Goal: Task Accomplishment & Management: Manage account settings

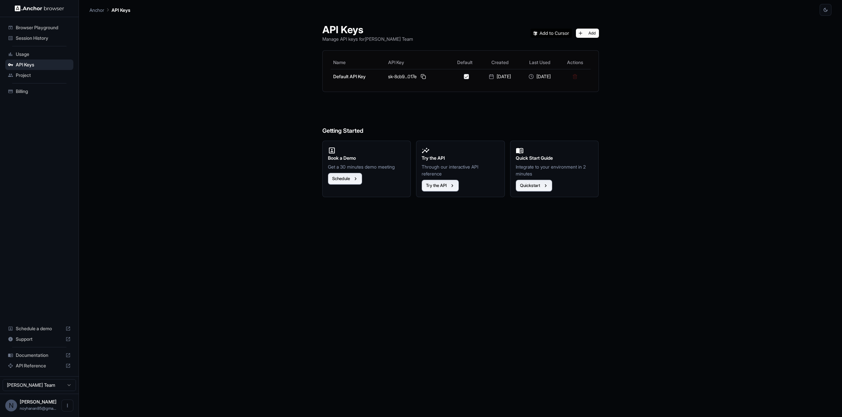
click at [54, 37] on span "Session History" at bounding box center [43, 38] width 55 height 7
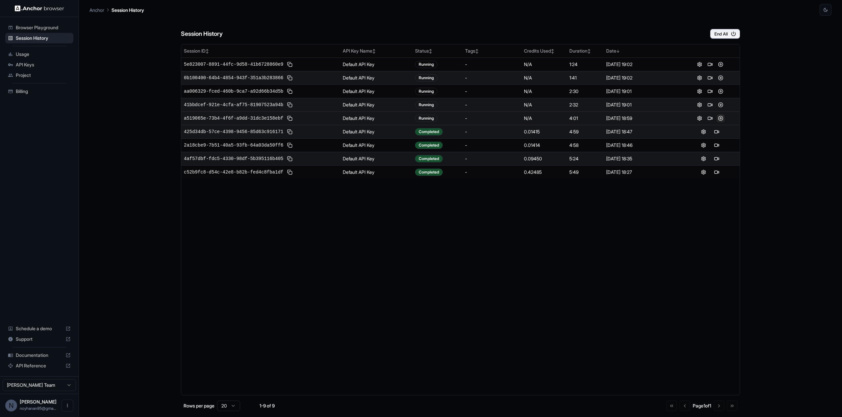
click at [720, 116] on button at bounding box center [720, 118] width 8 height 8
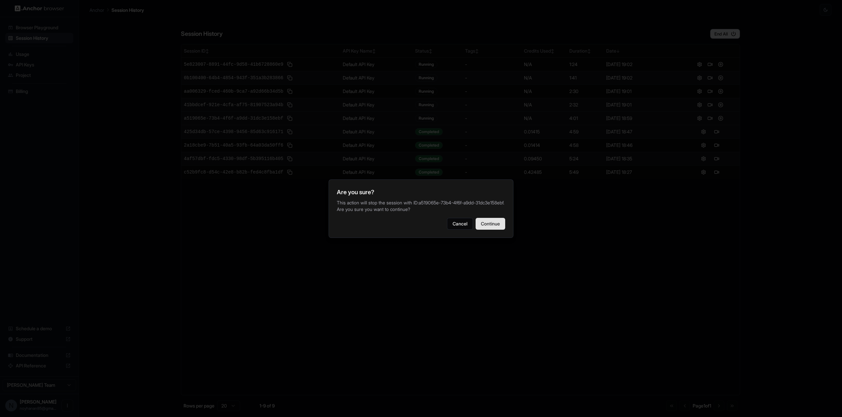
click at [499, 227] on button "Continue" at bounding box center [490, 224] width 30 height 12
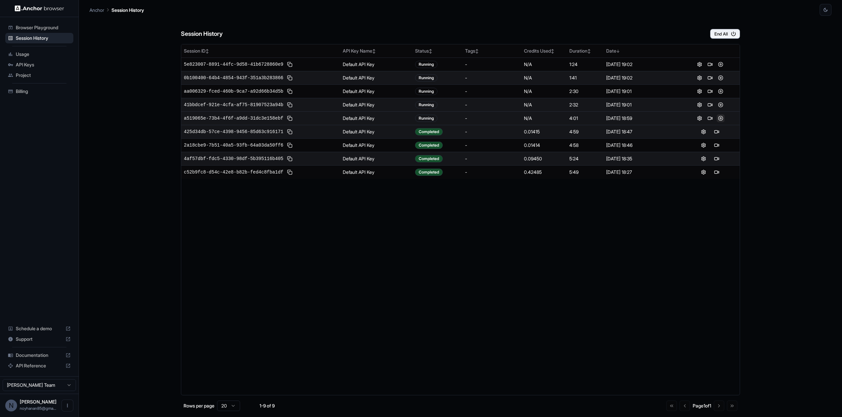
click at [721, 118] on button at bounding box center [720, 118] width 8 height 8
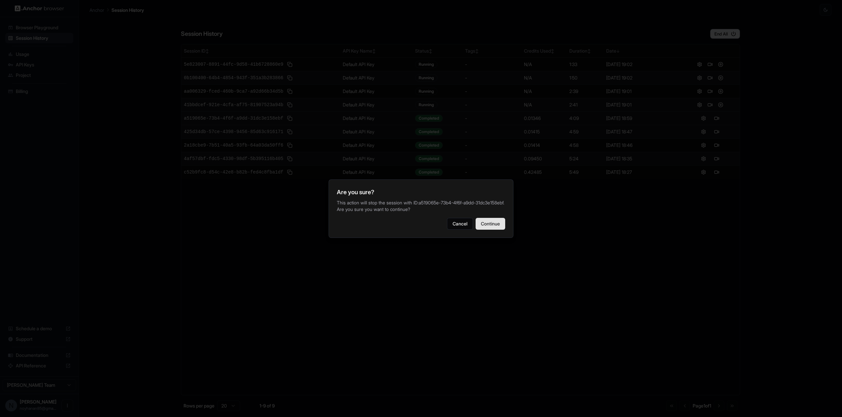
click at [505, 226] on button "Continue" at bounding box center [490, 224] width 30 height 12
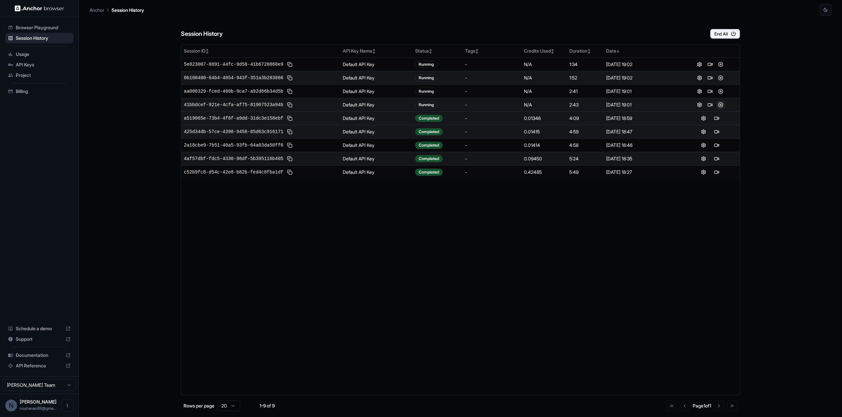
click at [723, 105] on button at bounding box center [720, 105] width 8 height 8
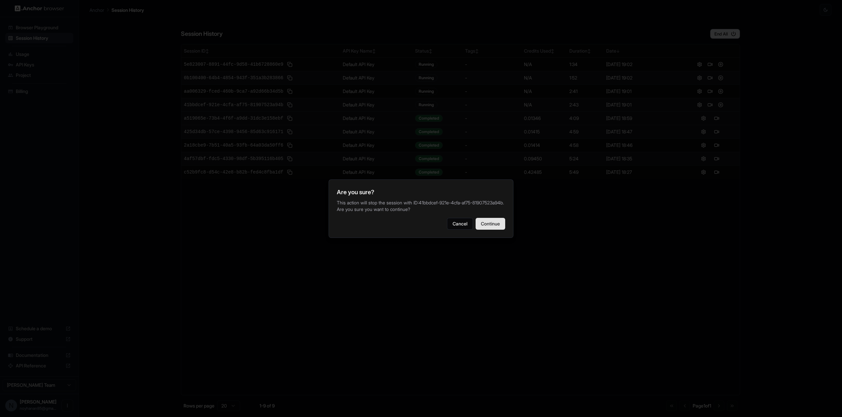
click at [498, 230] on button "Continue" at bounding box center [490, 224] width 30 height 12
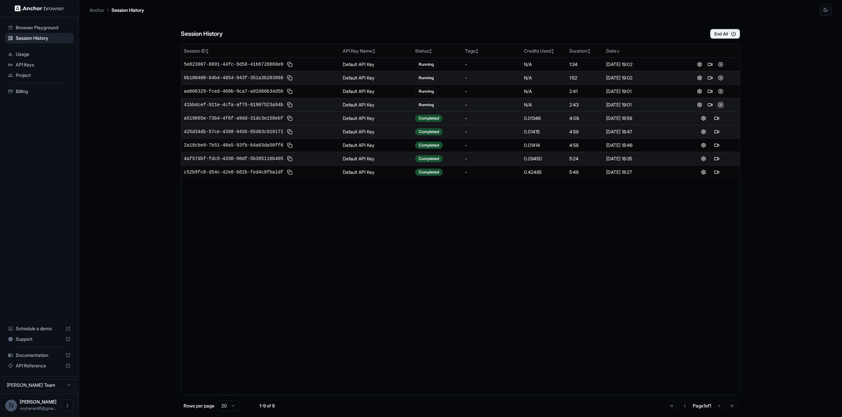
click at [722, 104] on button at bounding box center [720, 105] width 8 height 8
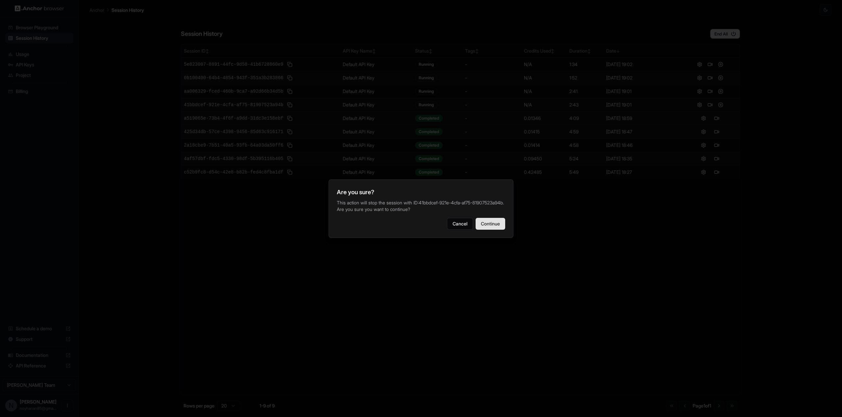
click at [502, 230] on button "Continue" at bounding box center [490, 224] width 30 height 12
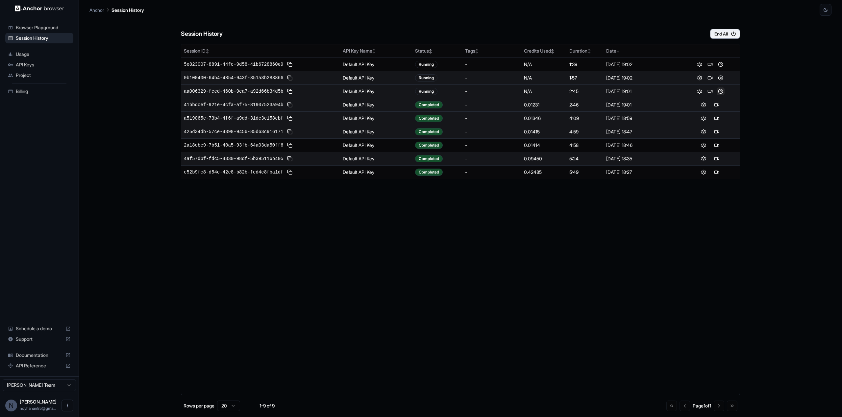
click at [719, 90] on button at bounding box center [720, 91] width 8 height 8
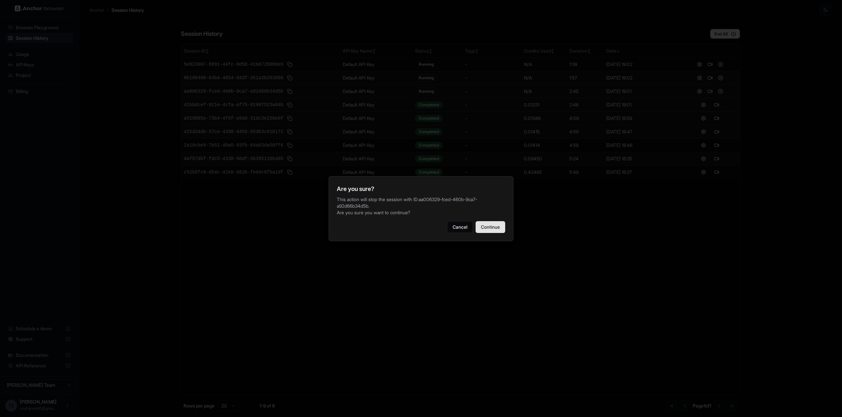
click at [488, 221] on button "Continue" at bounding box center [490, 227] width 30 height 12
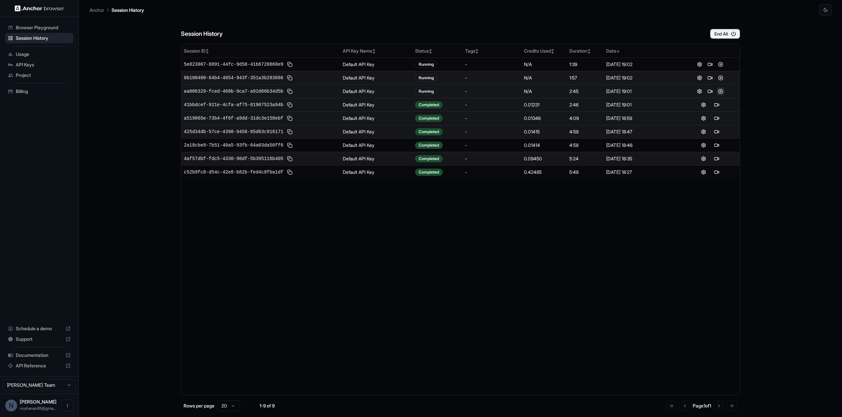
click at [721, 91] on button at bounding box center [720, 91] width 8 height 8
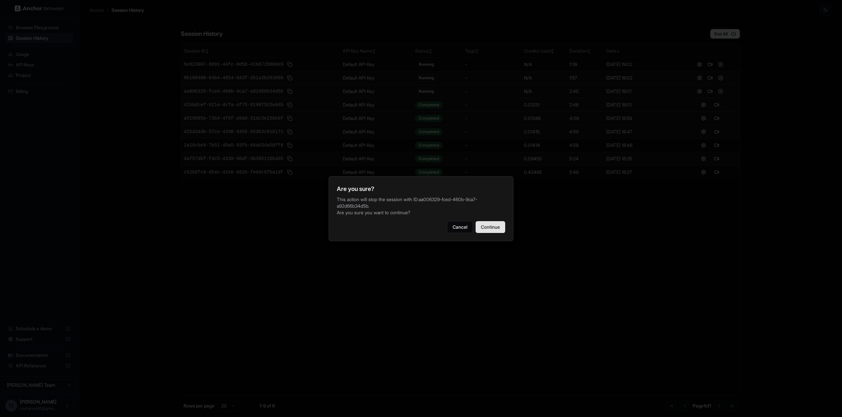
click at [492, 228] on button "Continue" at bounding box center [490, 227] width 30 height 12
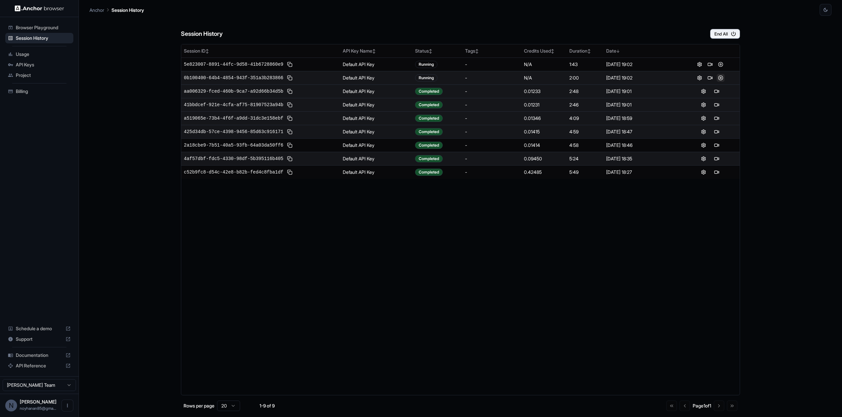
click at [721, 77] on button at bounding box center [720, 78] width 8 height 8
click at [722, 78] on button at bounding box center [720, 78] width 8 height 8
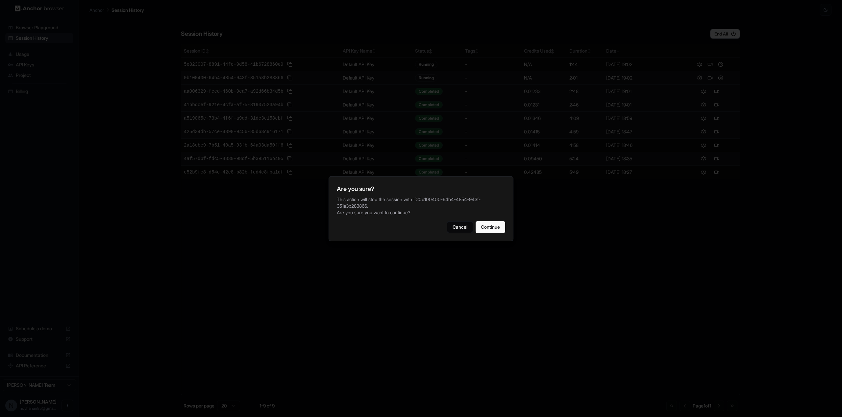
click at [506, 226] on div "Are you sure? This action will stop the session with ID: 0b100400-64b4-4854-943…" at bounding box center [420, 208] width 185 height 65
click at [503, 226] on button "Continue" at bounding box center [490, 227] width 30 height 12
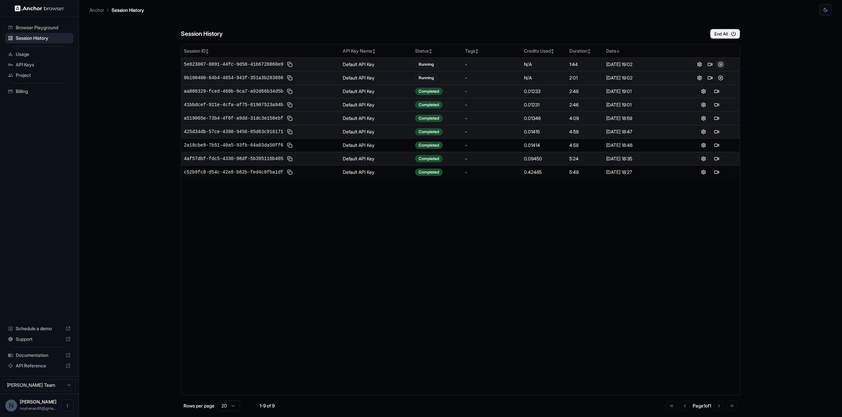
click at [720, 65] on button at bounding box center [720, 65] width 8 height 8
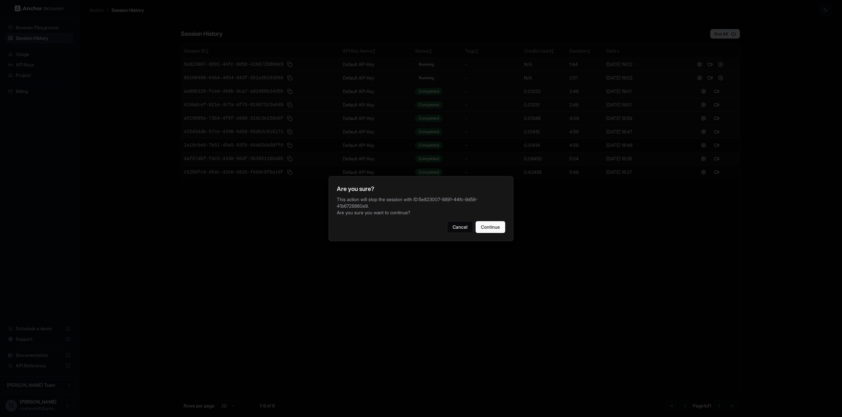
click at [505, 232] on div "Are you sure? This action will stop the session with ID: 5e823007-8891-44fc-9d5…" at bounding box center [420, 208] width 185 height 65
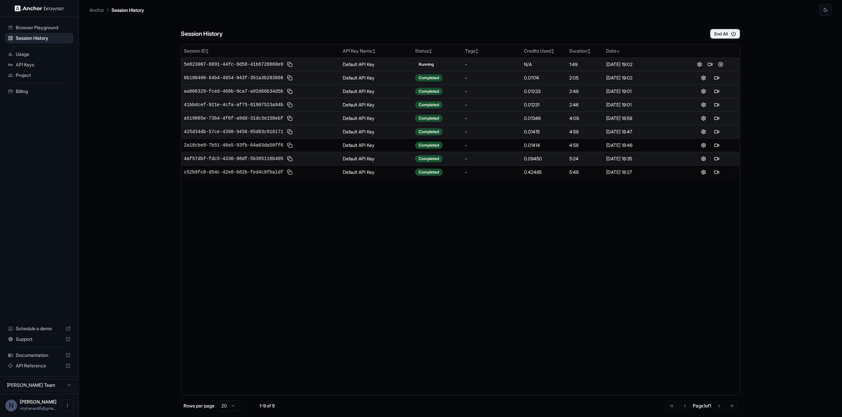
click at [504, 232] on div "Session ID ↕ API Key Name ↕ Status ↕ Tags ↕ Credits Used ↕ Duration ↕ Date ↓ 5e…" at bounding box center [460, 220] width 559 height 352
click at [720, 67] on button at bounding box center [720, 65] width 8 height 8
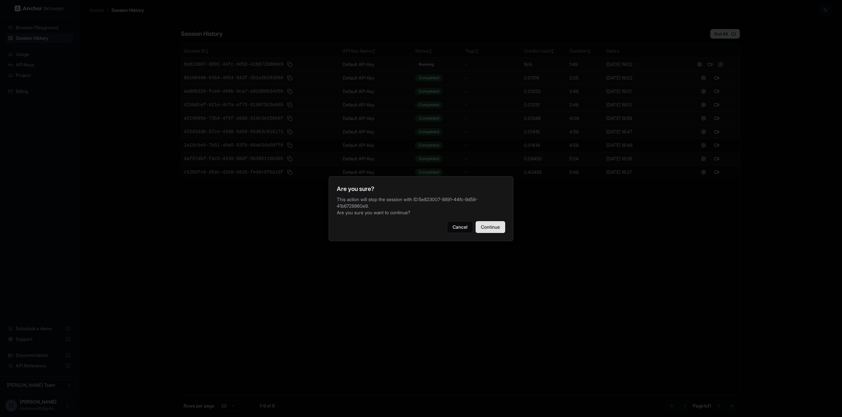
click at [493, 229] on button "Continue" at bounding box center [490, 227] width 30 height 12
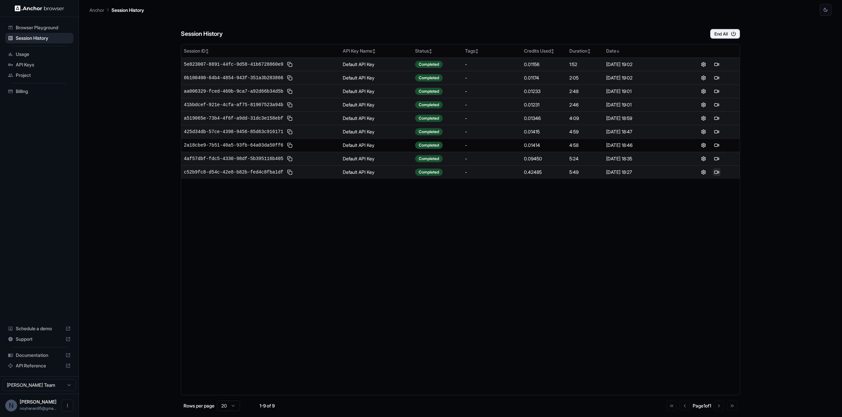
click at [718, 170] on button at bounding box center [717, 172] width 8 height 8
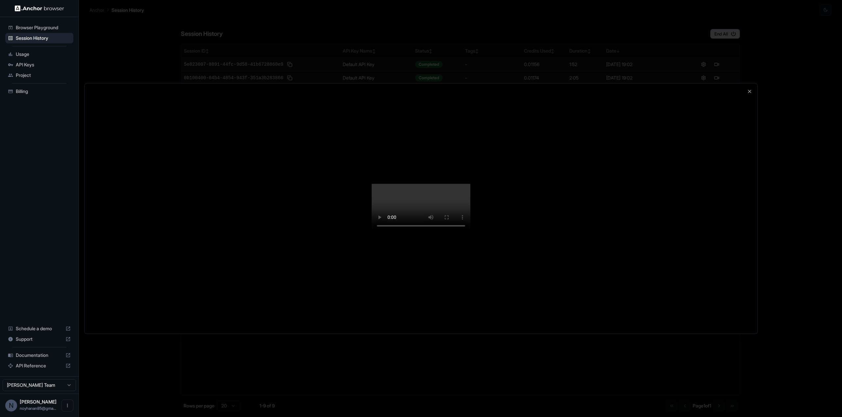
click at [670, 307] on div at bounding box center [421, 209] width 673 height 250
click at [751, 89] on icon "button" at bounding box center [749, 91] width 5 height 5
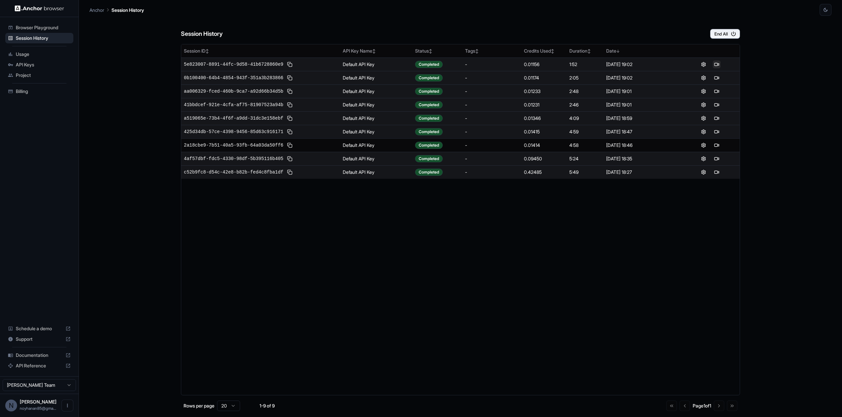
click at [715, 63] on button at bounding box center [717, 65] width 8 height 8
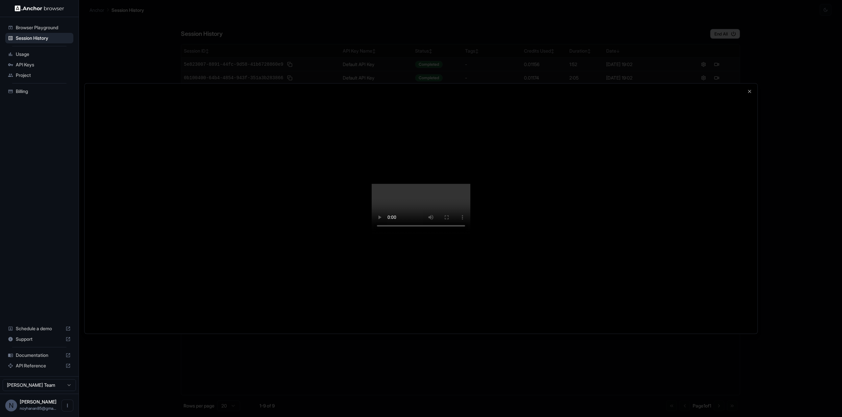
click at [692, 204] on div at bounding box center [421, 209] width 673 height 250
click at [750, 89] on icon "button" at bounding box center [749, 91] width 5 height 5
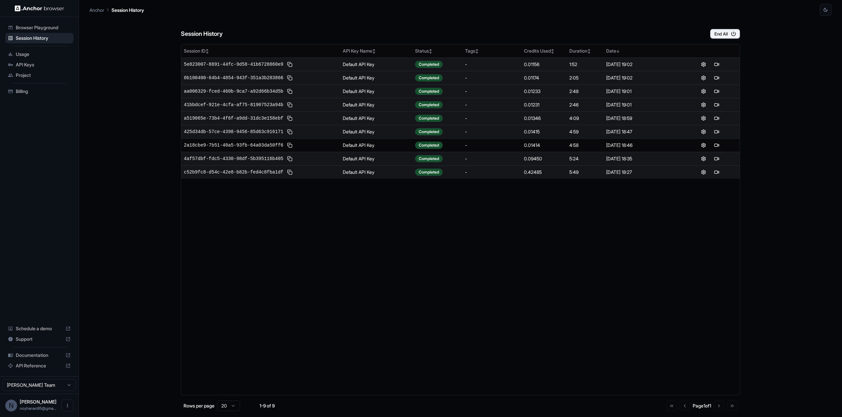
click at [767, 56] on div "Session History End All Session ID ↕ API Key Name ↕ Status ↕ Tags ↕ Credits Use…" at bounding box center [460, 216] width 742 height 401
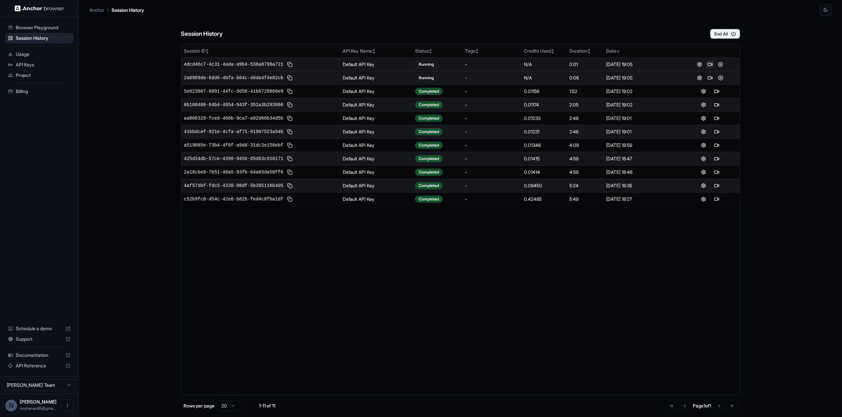
click at [710, 65] on button at bounding box center [710, 65] width 8 height 8
click at [708, 78] on button at bounding box center [710, 78] width 8 height 8
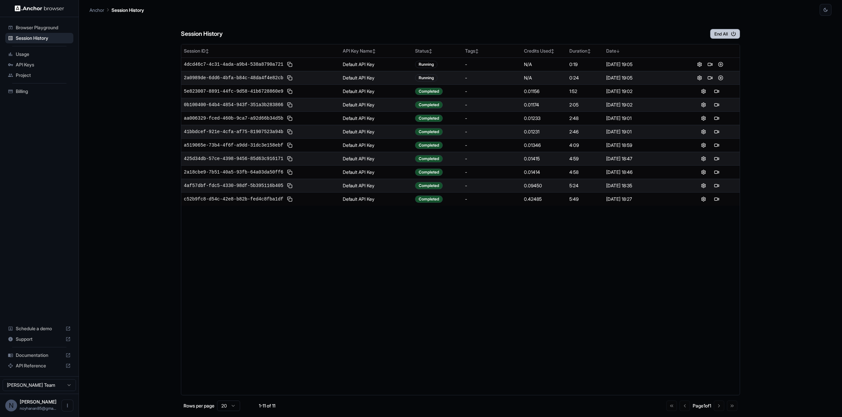
click at [717, 35] on button "End All" at bounding box center [725, 34] width 30 height 10
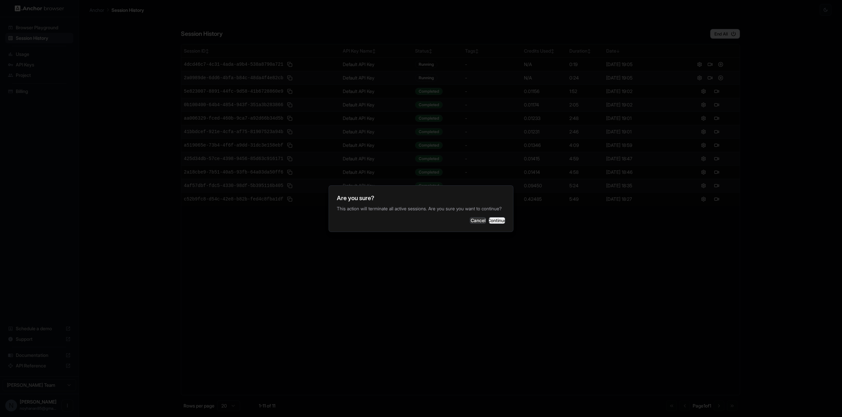
click at [503, 219] on button "Continue" at bounding box center [497, 220] width 16 height 7
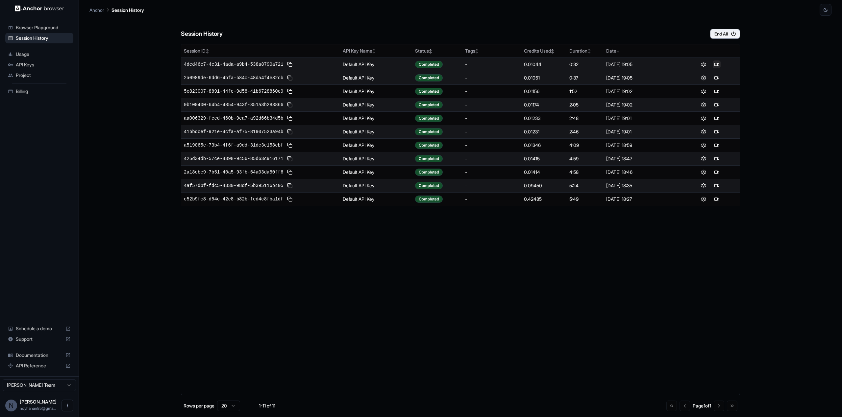
click at [716, 65] on button at bounding box center [717, 65] width 8 height 8
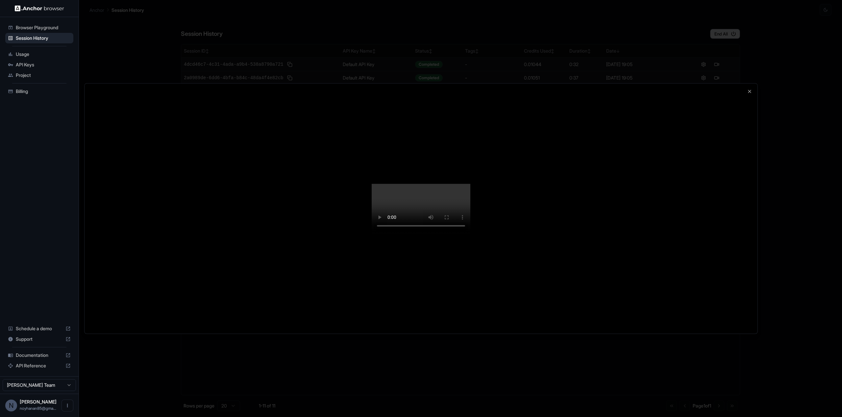
click at [692, 332] on div at bounding box center [421, 209] width 673 height 250
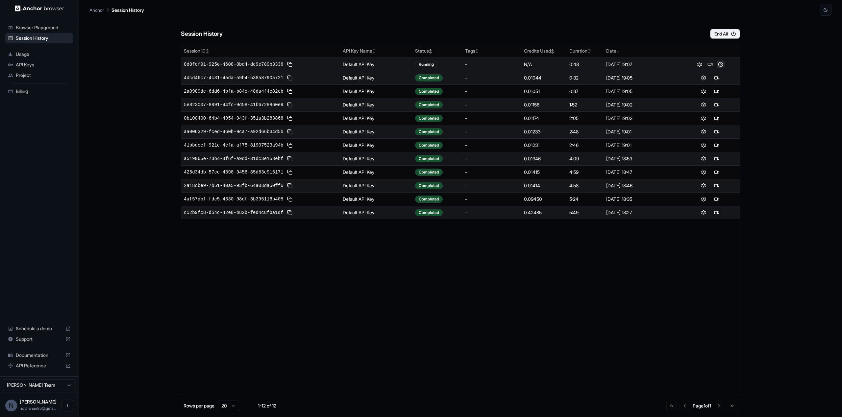
click at [721, 66] on button at bounding box center [720, 65] width 8 height 8
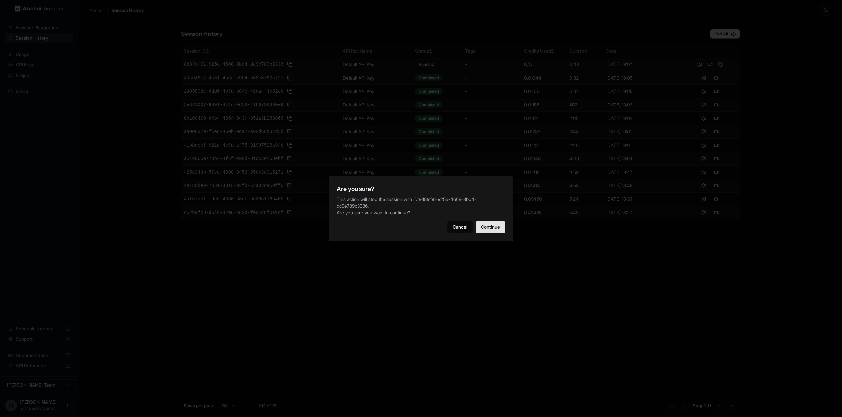
click at [502, 223] on button "Continue" at bounding box center [490, 227] width 30 height 12
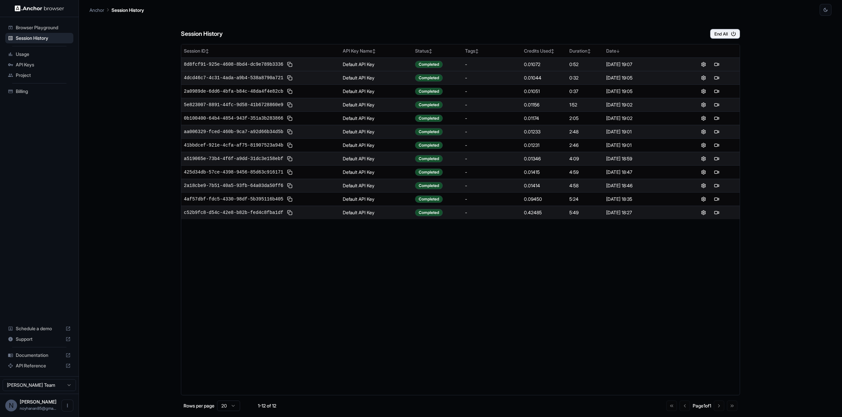
click at [551, 232] on div "Session ID ↕ API Key Name ↕ Status ↕ Tags ↕ Credits Used ↕ Duration ↕ Date ↓ 8d…" at bounding box center [460, 220] width 559 height 352
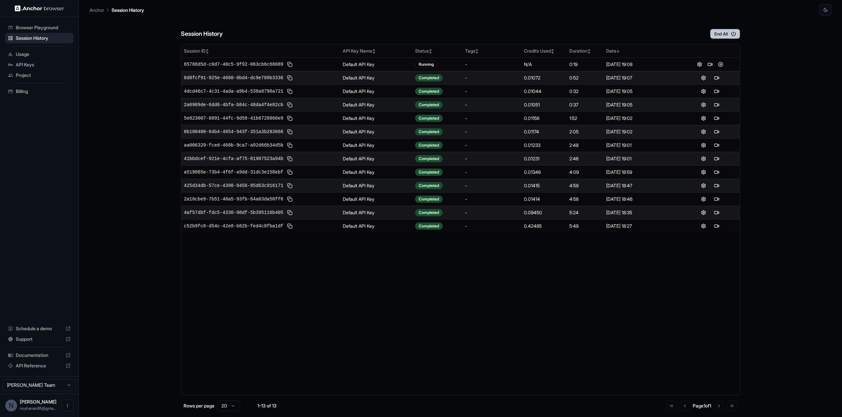
click at [731, 36] on icon "button" at bounding box center [733, 34] width 6 height 6
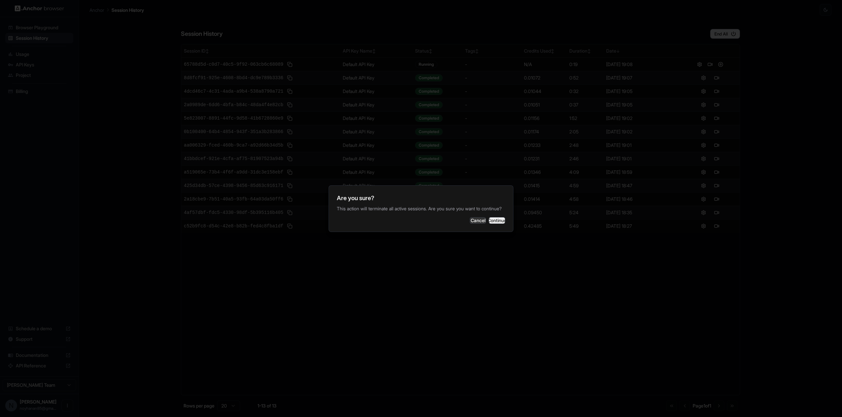
drag, startPoint x: 479, startPoint y: 229, endPoint x: 488, endPoint y: 225, distance: 9.1
click at [489, 224] on button "Continue" at bounding box center [497, 220] width 16 height 7
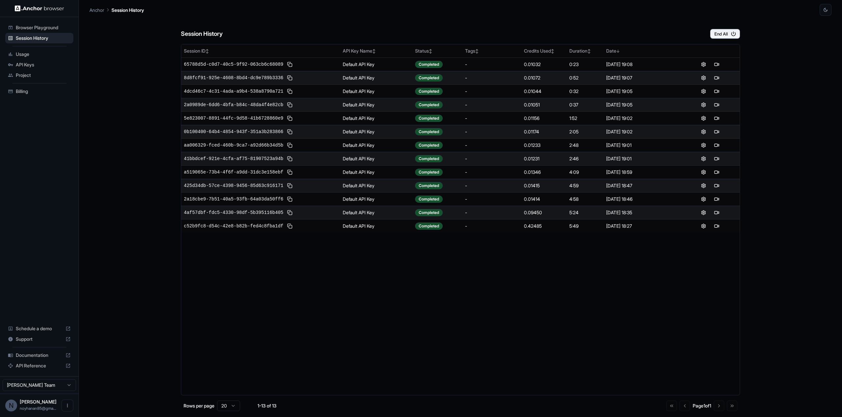
click at [43, 53] on span "Usage" at bounding box center [43, 54] width 55 height 7
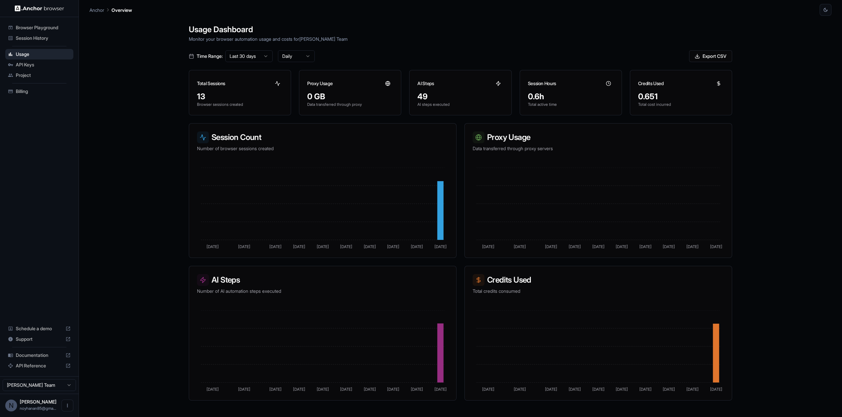
click at [55, 93] on span "Billing" at bounding box center [43, 91] width 55 height 7
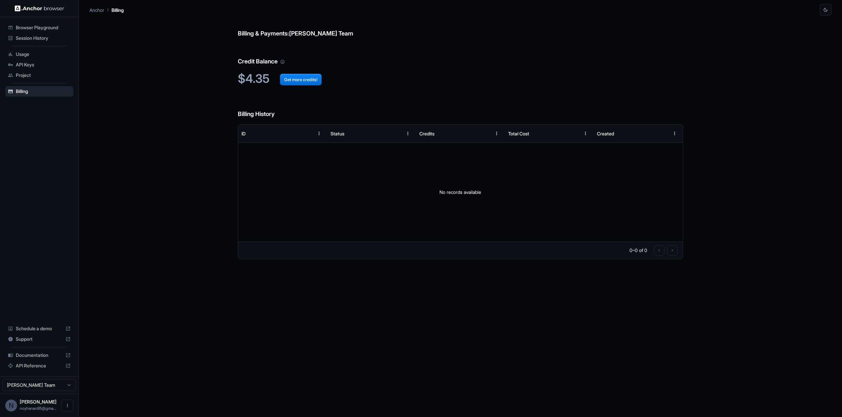
click at [49, 53] on span "Usage" at bounding box center [43, 54] width 55 height 7
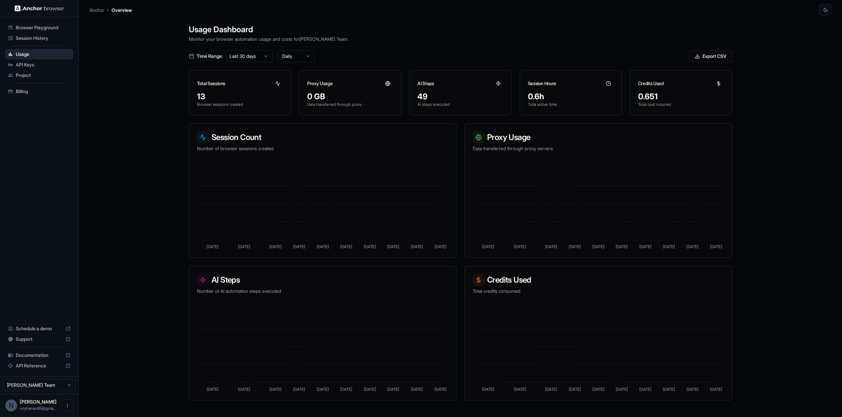
click at [51, 40] on span "Session History" at bounding box center [43, 38] width 55 height 7
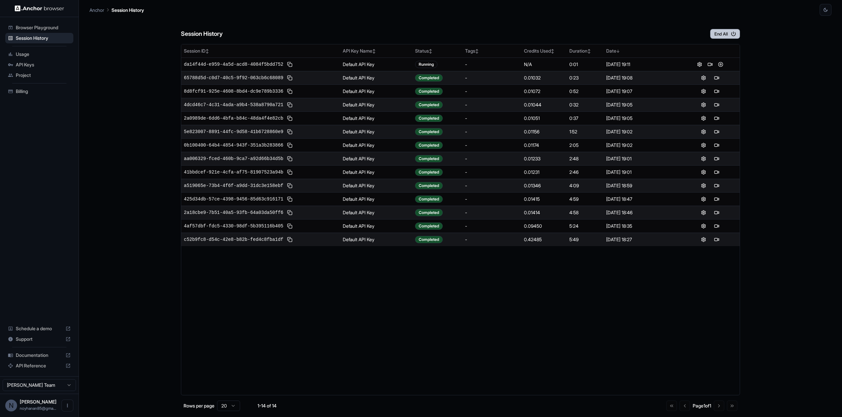
click at [723, 35] on button "End All" at bounding box center [725, 34] width 30 height 10
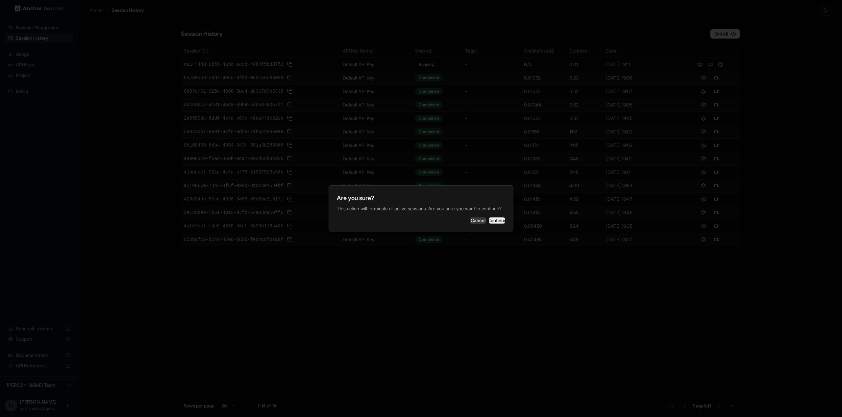
click at [501, 221] on button "Continue" at bounding box center [497, 220] width 16 height 7
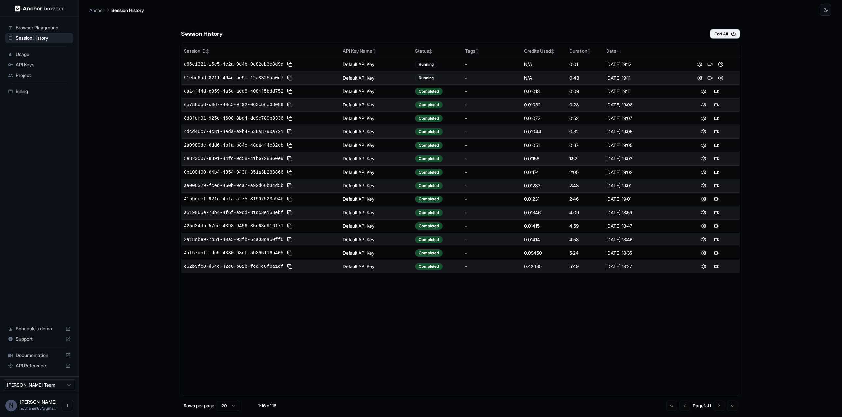
drag, startPoint x: 722, startPoint y: 34, endPoint x: 773, endPoint y: 68, distance: 61.0
click at [772, 68] on div "Session History End All Session ID ↕ API Key Name ↕ Status ↕ Tags ↕ Credits Use…" at bounding box center [460, 216] width 742 height 401
click at [720, 78] on button at bounding box center [720, 78] width 8 height 8
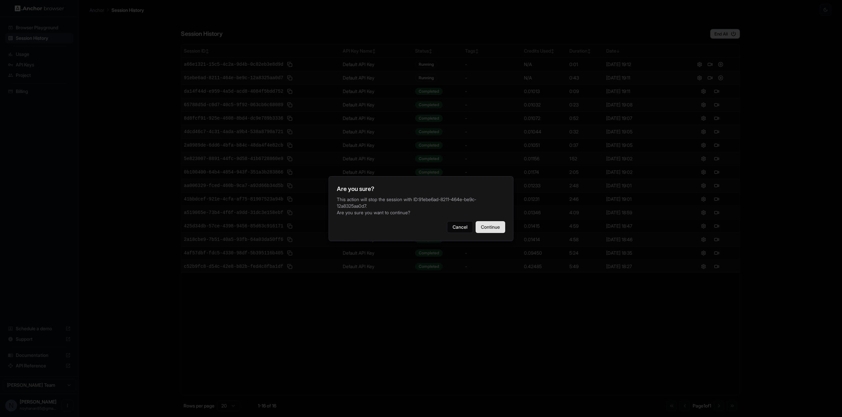
click at [490, 227] on button "Continue" at bounding box center [490, 227] width 30 height 12
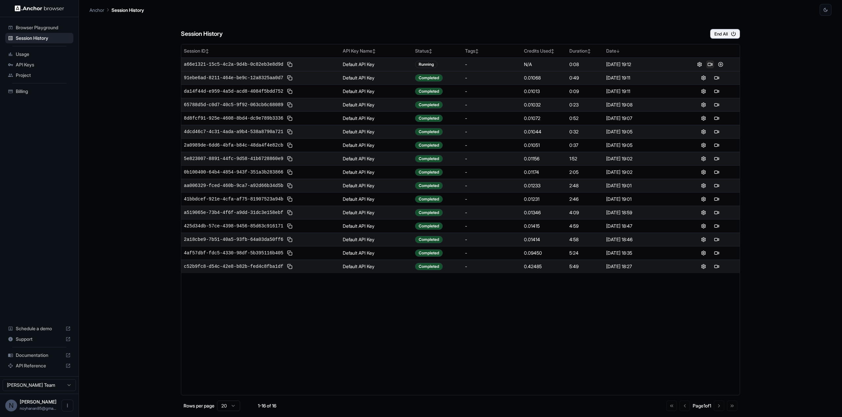
click at [708, 63] on button at bounding box center [710, 65] width 8 height 8
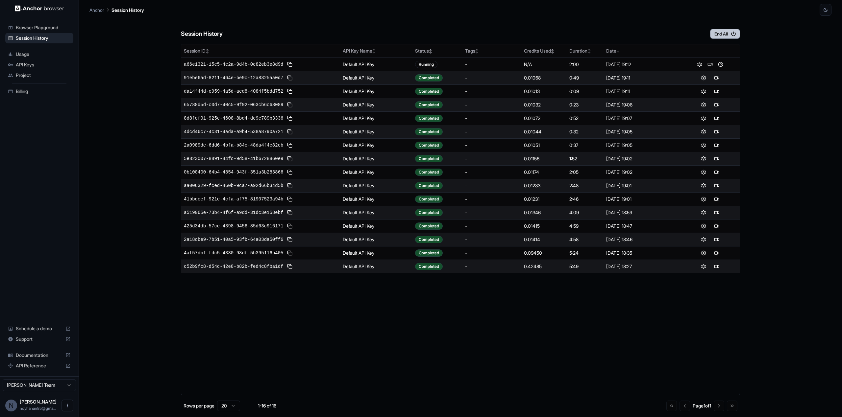
click at [719, 37] on button "End All" at bounding box center [725, 34] width 30 height 10
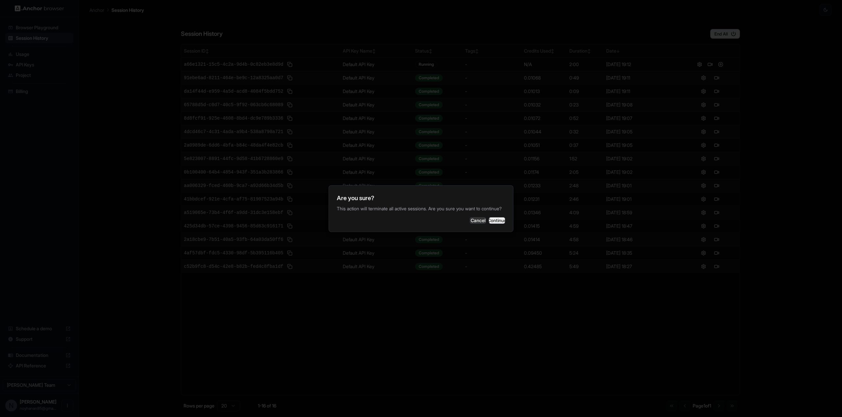
click at [502, 219] on button "Continue" at bounding box center [497, 220] width 16 height 7
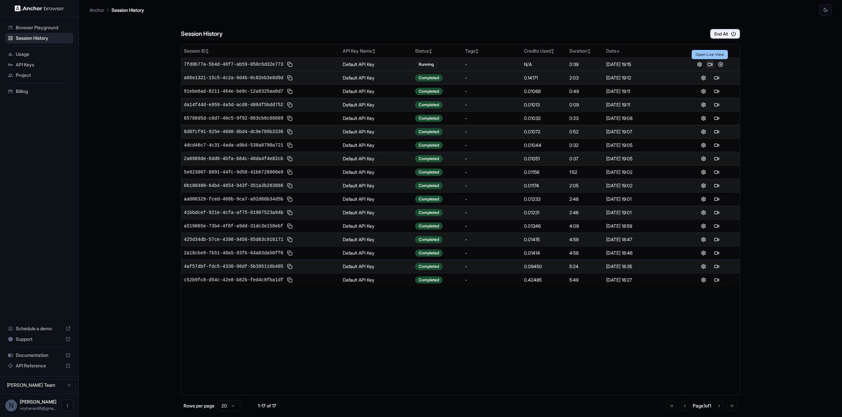
click at [711, 64] on button at bounding box center [710, 65] width 8 height 8
click at [720, 65] on button at bounding box center [720, 65] width 8 height 8
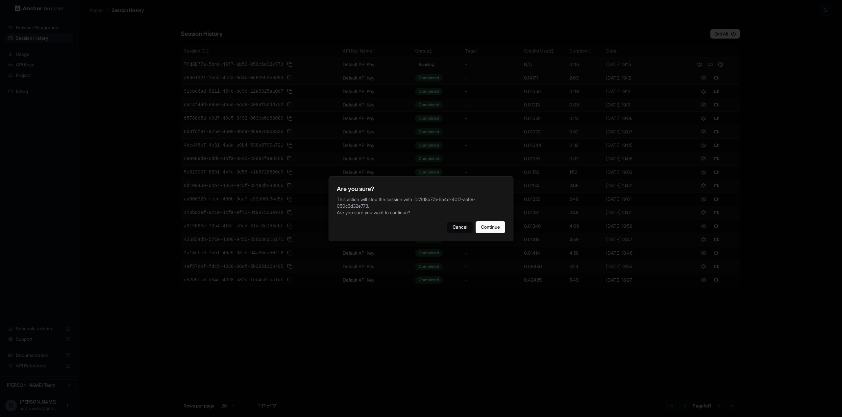
click at [506, 223] on div "Are you sure? This action will stop the session with ID: 7fd8b77a-5b4d-40f7-ab5…" at bounding box center [420, 208] width 185 height 65
click at [503, 224] on button "Continue" at bounding box center [490, 227] width 30 height 12
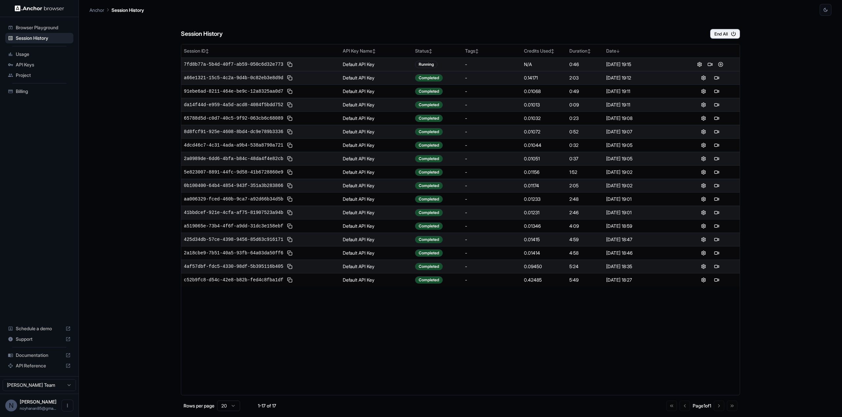
click at [785, 93] on div "Session History End All Session ID ↕ API Key Name ↕ Status ↕ Tags ↕ Credits Use…" at bounding box center [460, 216] width 742 height 401
